Goal: Task Accomplishment & Management: Use online tool/utility

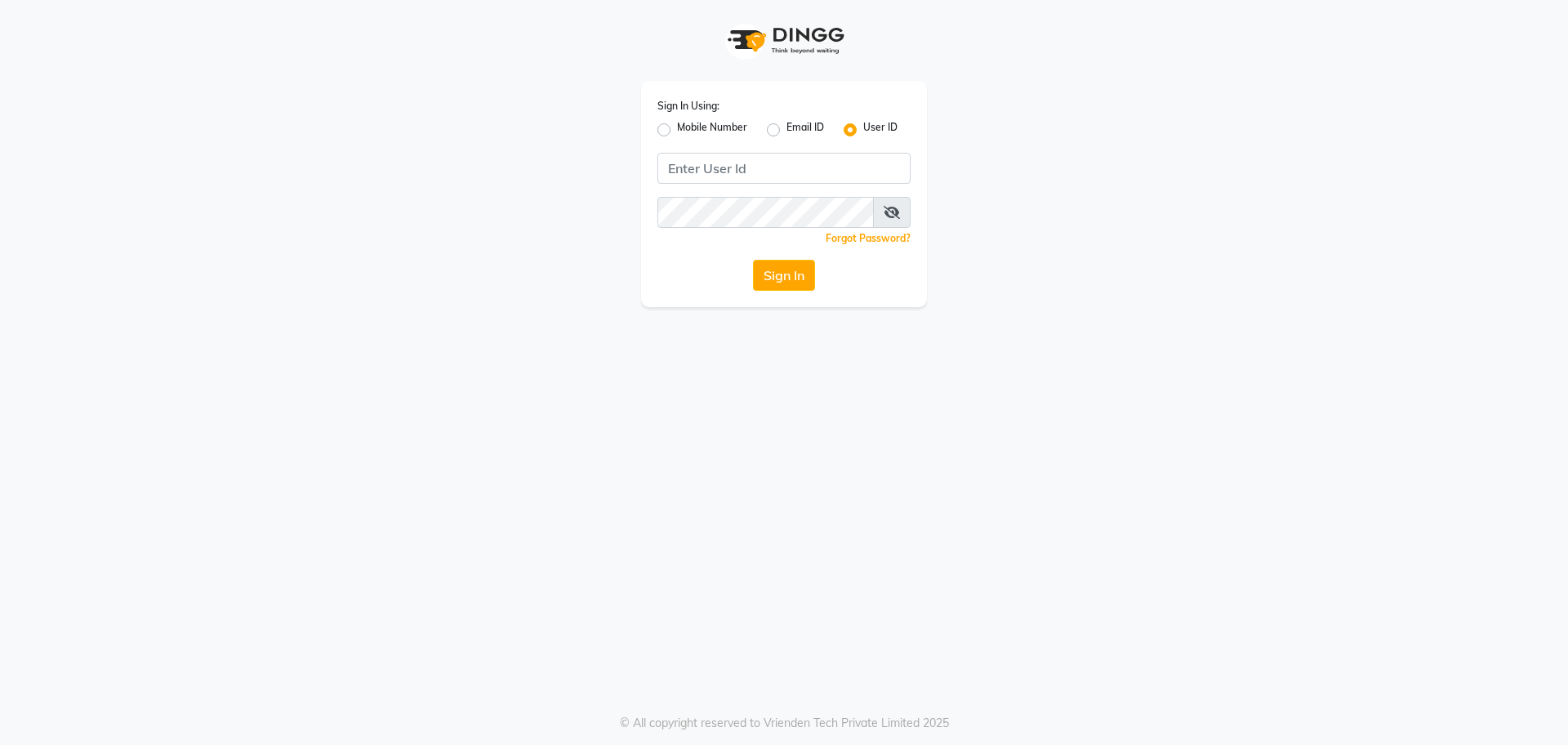
click at [677, 132] on label "Mobile Number" at bounding box center [713, 130] width 71 height 20
click at [677, 130] on input "Mobile Number" at bounding box center [683, 126] width 11 height 11
radio input "true"
radio input "false"
click at [736, 161] on input "Username" at bounding box center [810, 168] width 198 height 31
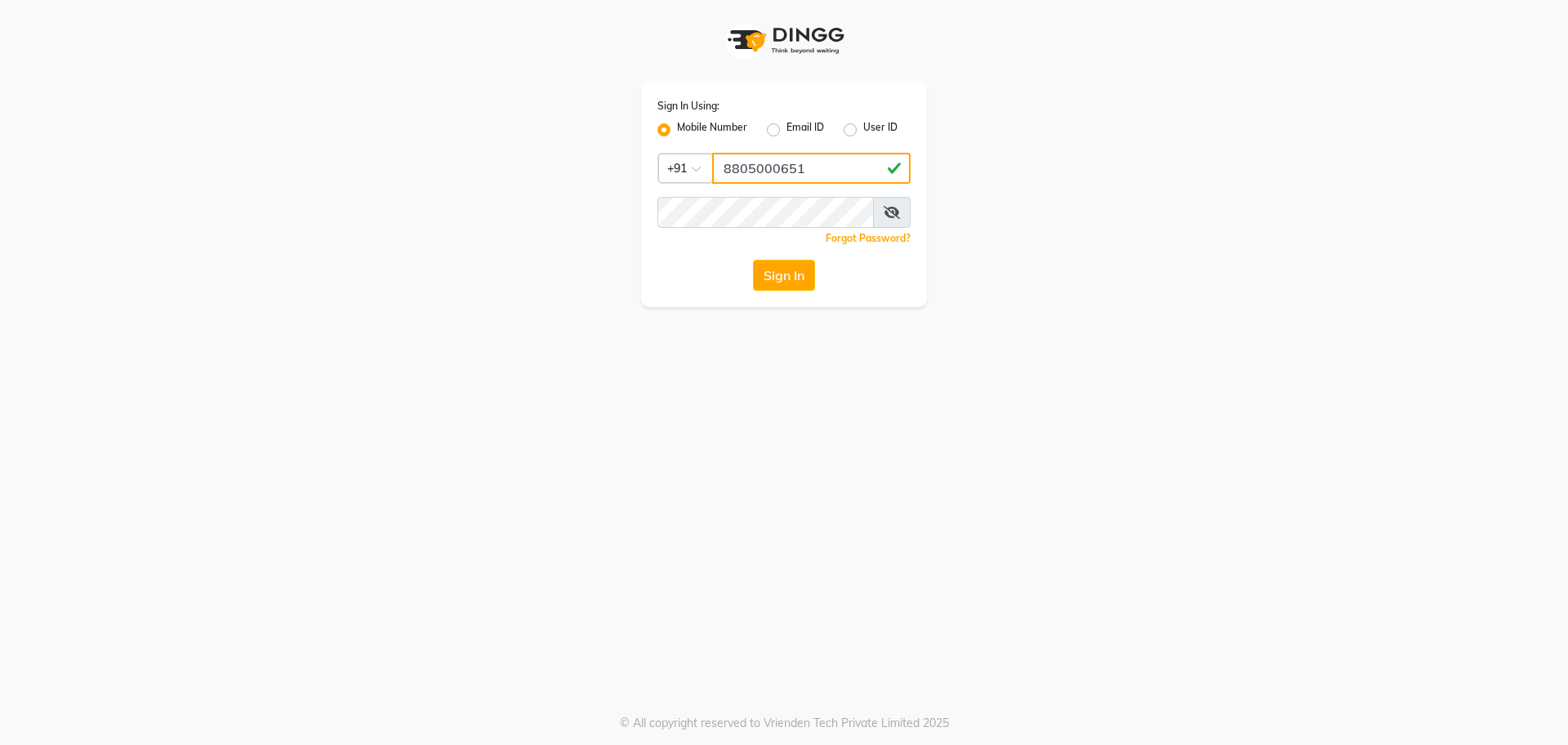
type input "8805000651"
click at [802, 285] on button "Sign In" at bounding box center [784, 275] width 62 height 31
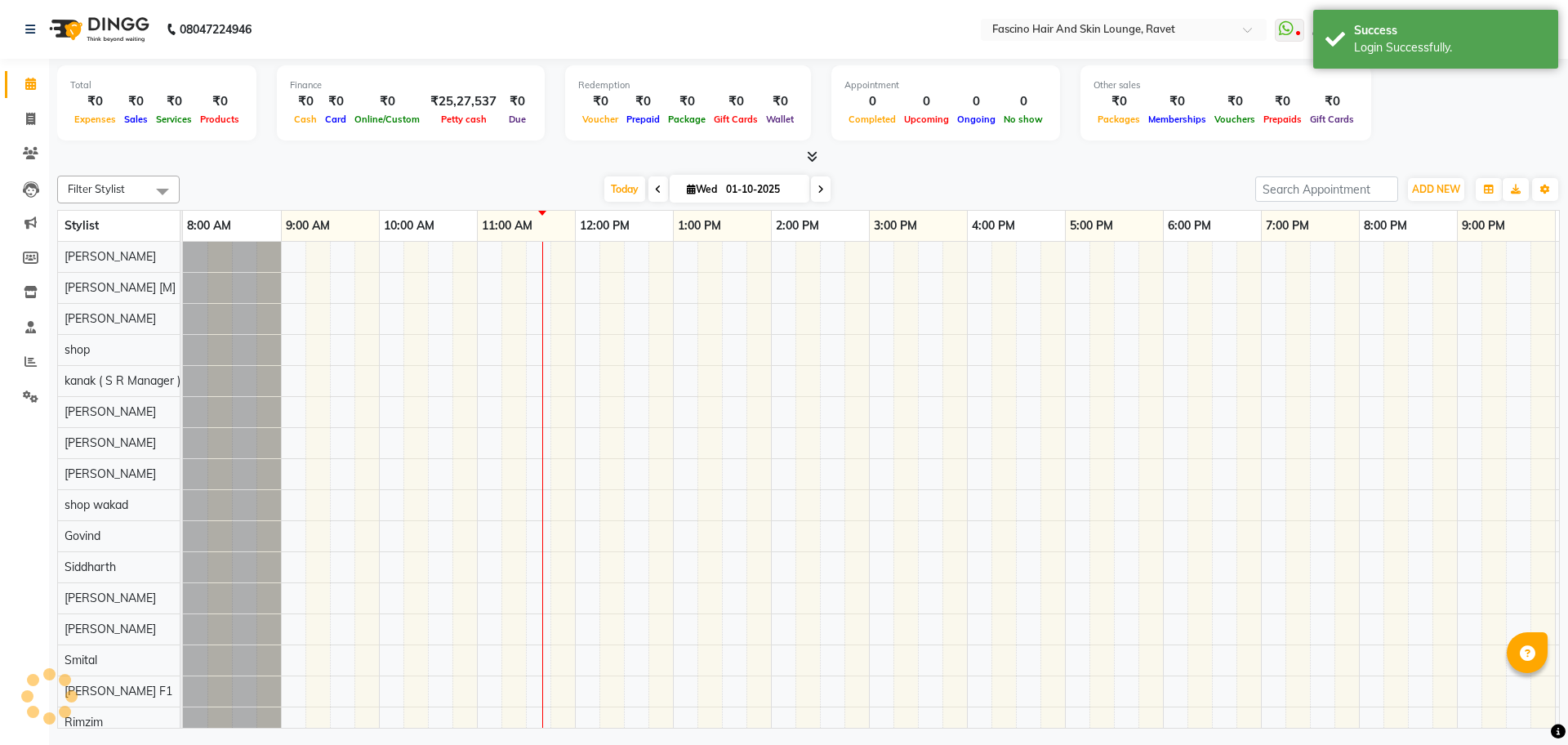
scroll to position [22, 0]
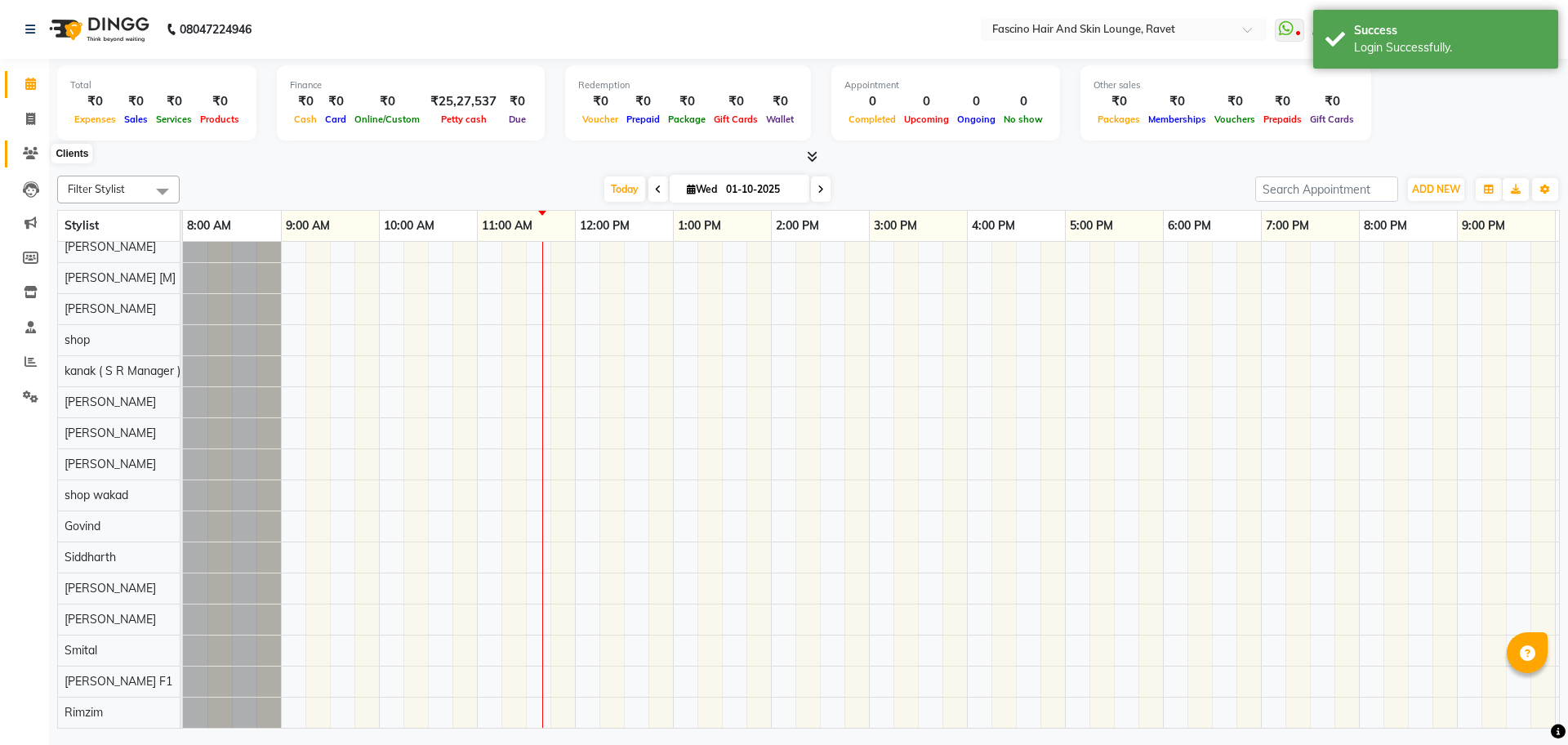
click at [32, 156] on icon at bounding box center [30, 154] width 15 height 13
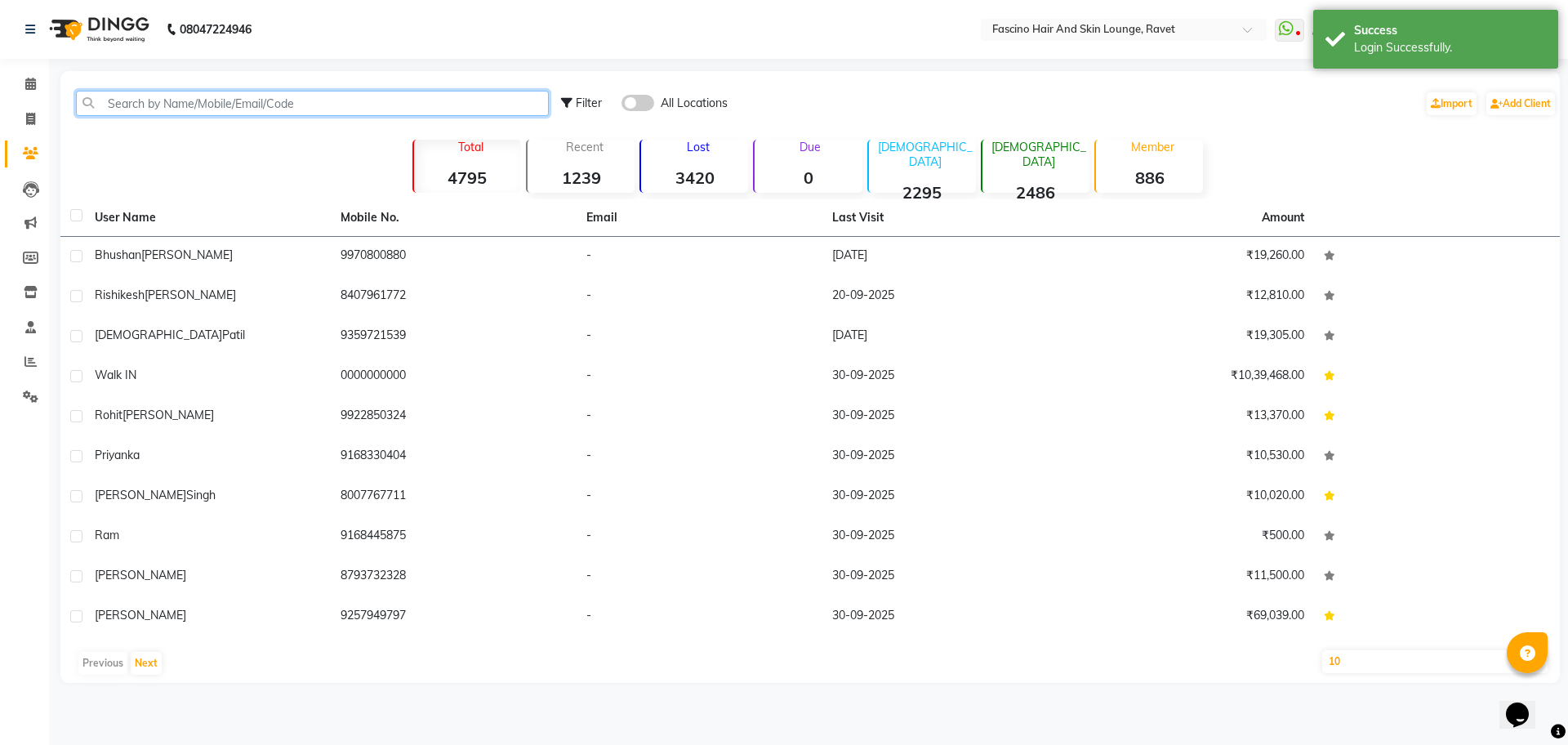
click at [191, 105] on input "text" at bounding box center [312, 103] width 473 height 25
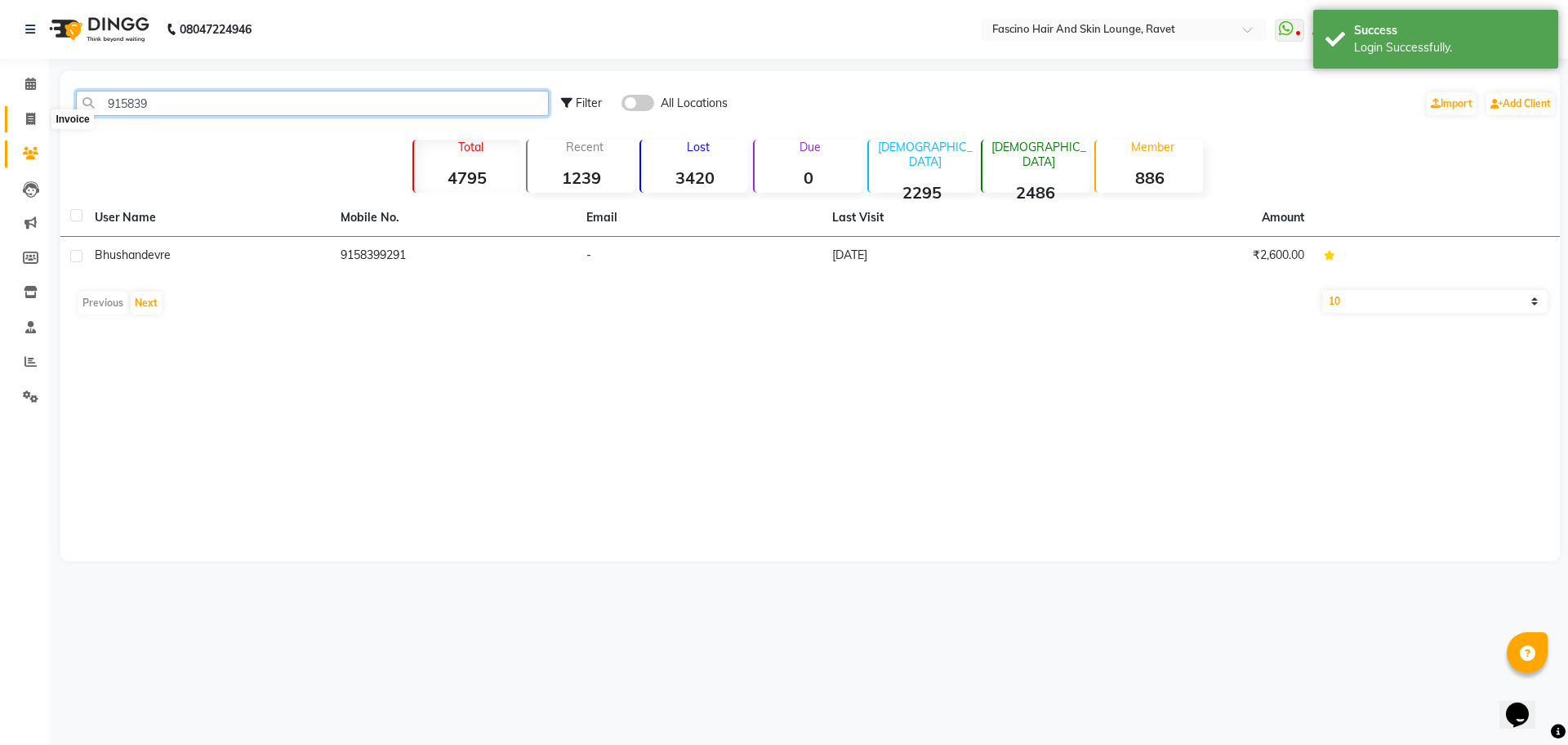
type input "915839"
click at [33, 122] on icon at bounding box center [31, 119] width 9 height 13
select select "5190"
select select "service"
